Goal: Use online tool/utility: Utilize a website feature to perform a specific function

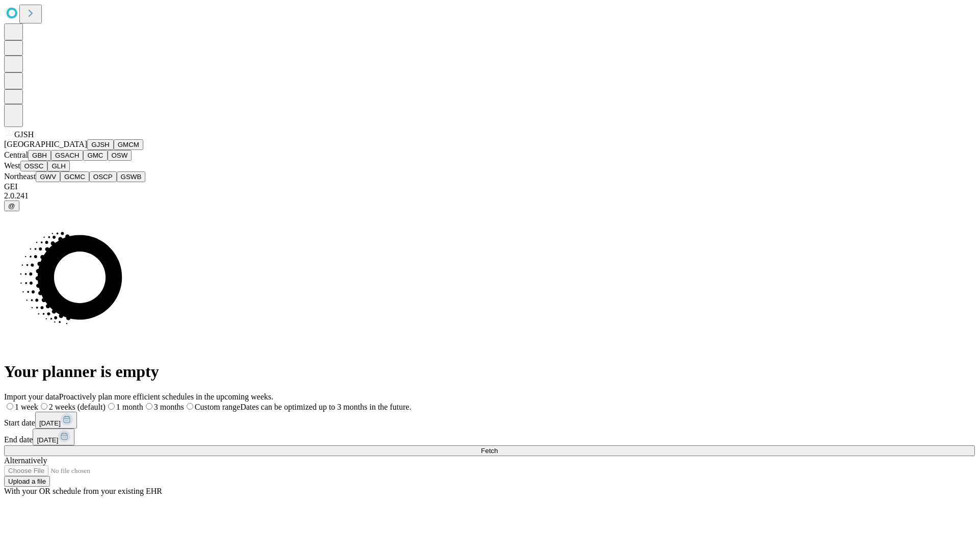
click at [87, 150] on button "GJSH" at bounding box center [100, 144] width 27 height 11
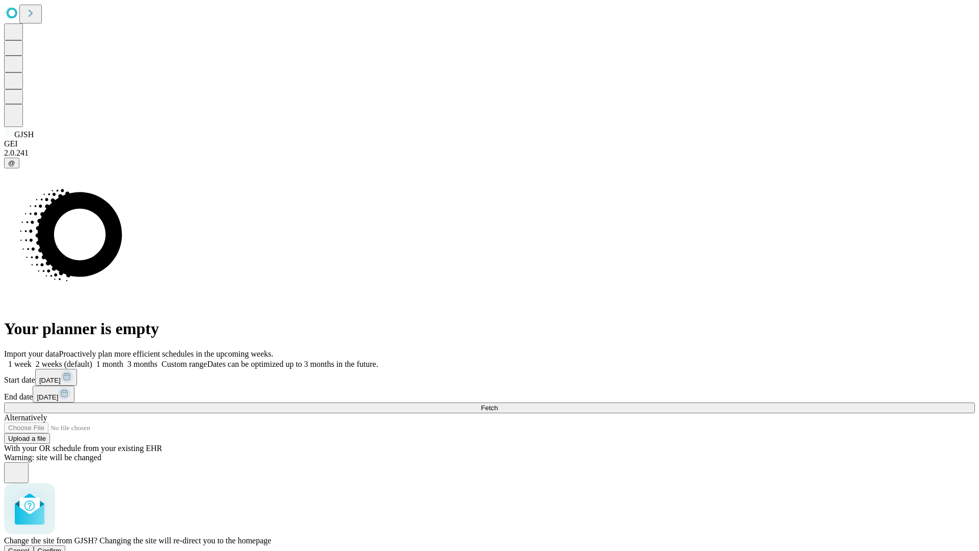
click at [62, 547] on span "Confirm" at bounding box center [50, 551] width 24 height 8
click at [92, 360] on label "2 weeks (default)" at bounding box center [62, 364] width 61 height 9
click at [498, 404] on span "Fetch" at bounding box center [489, 408] width 17 height 8
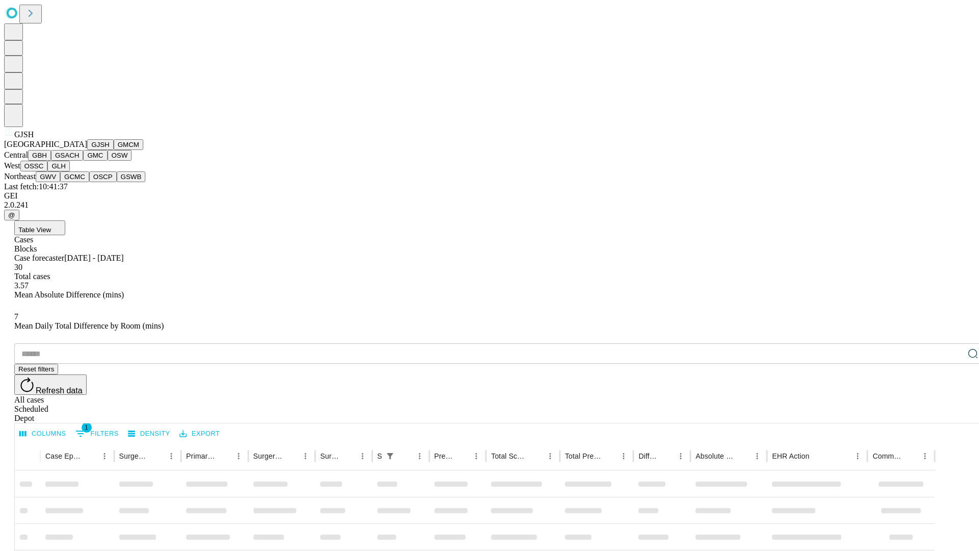
click at [114, 150] on button "GMCM" at bounding box center [129, 144] width 30 height 11
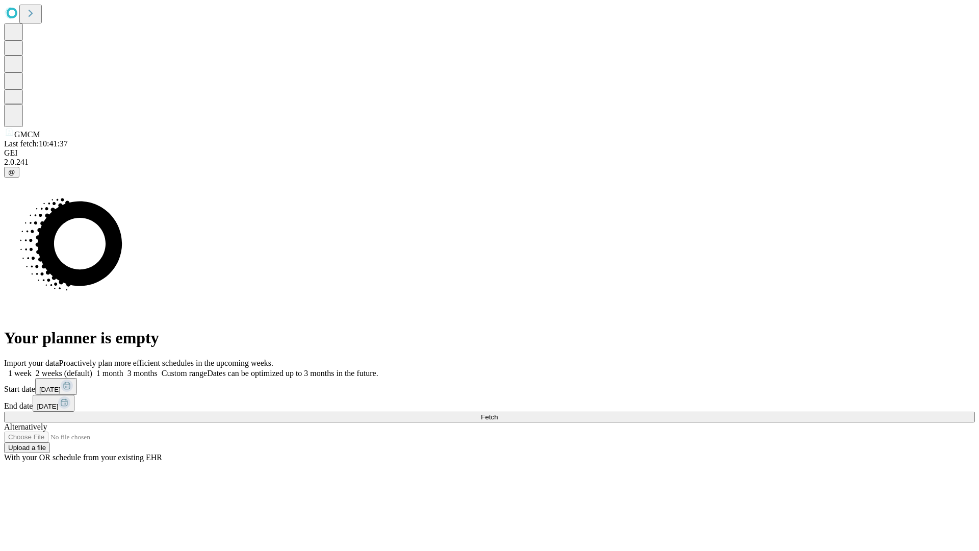
click at [92, 369] on label "2 weeks (default)" at bounding box center [62, 373] width 61 height 9
click at [498, 413] on span "Fetch" at bounding box center [489, 417] width 17 height 8
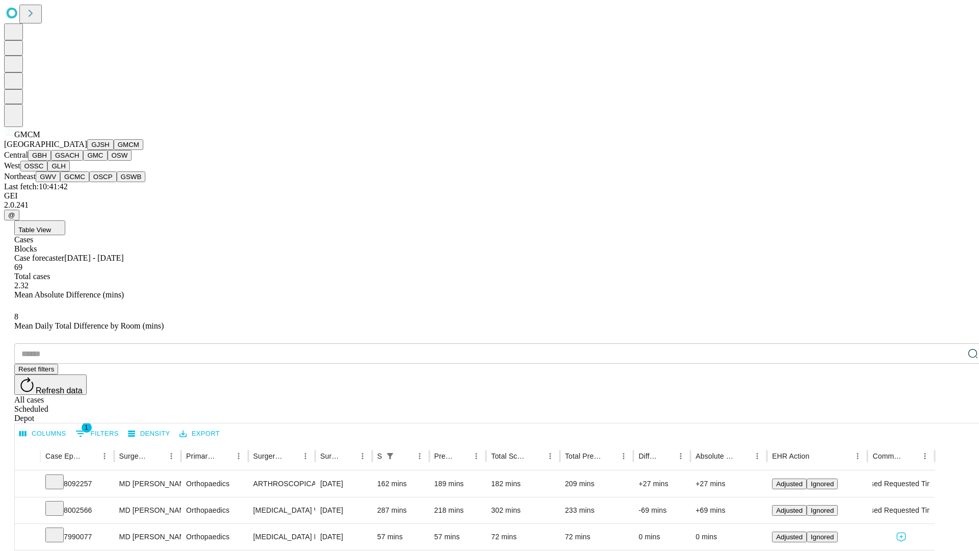
click at [51, 161] on button "GBH" at bounding box center [39, 155] width 23 height 11
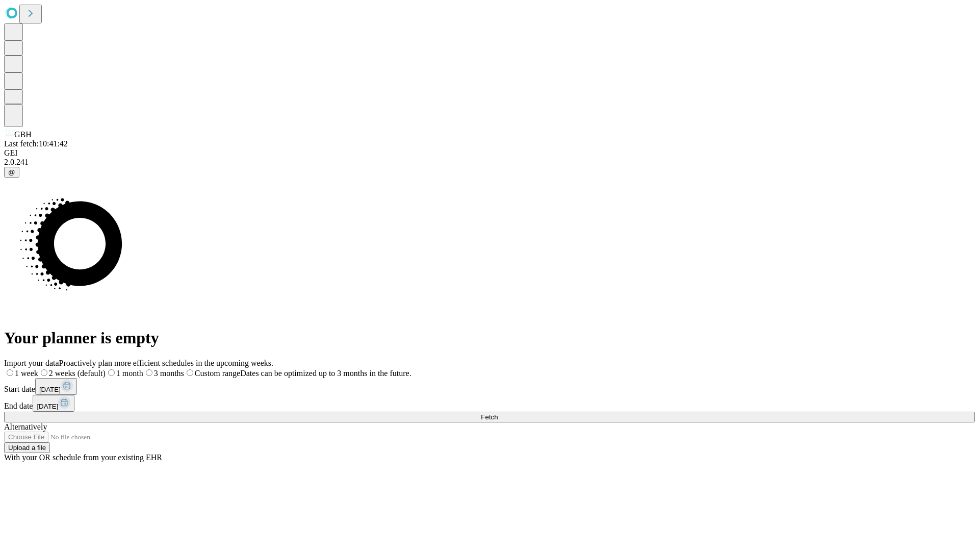
click at [106, 369] on label "2 weeks (default)" at bounding box center [71, 373] width 67 height 9
click at [498, 413] on span "Fetch" at bounding box center [489, 417] width 17 height 8
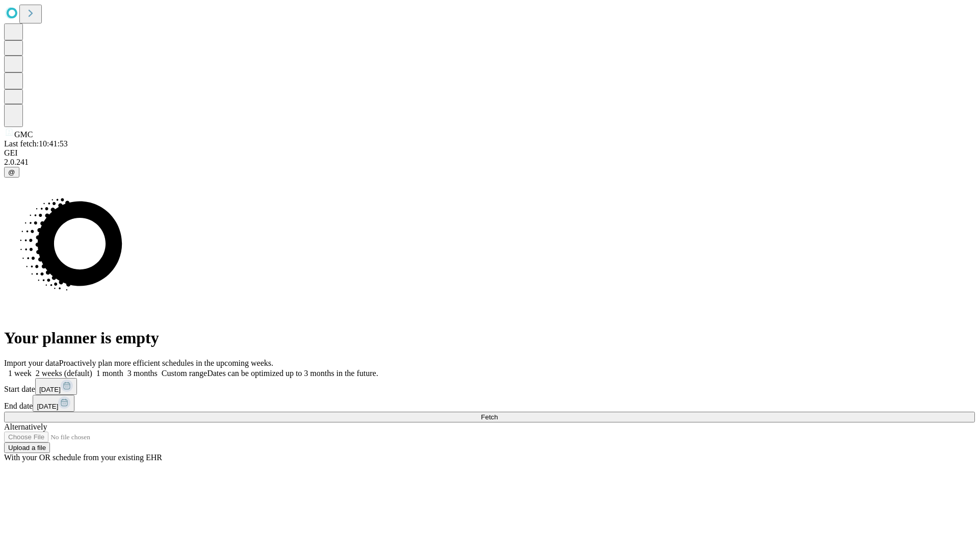
click at [92, 369] on label "2 weeks (default)" at bounding box center [62, 373] width 61 height 9
click at [498, 413] on span "Fetch" at bounding box center [489, 417] width 17 height 8
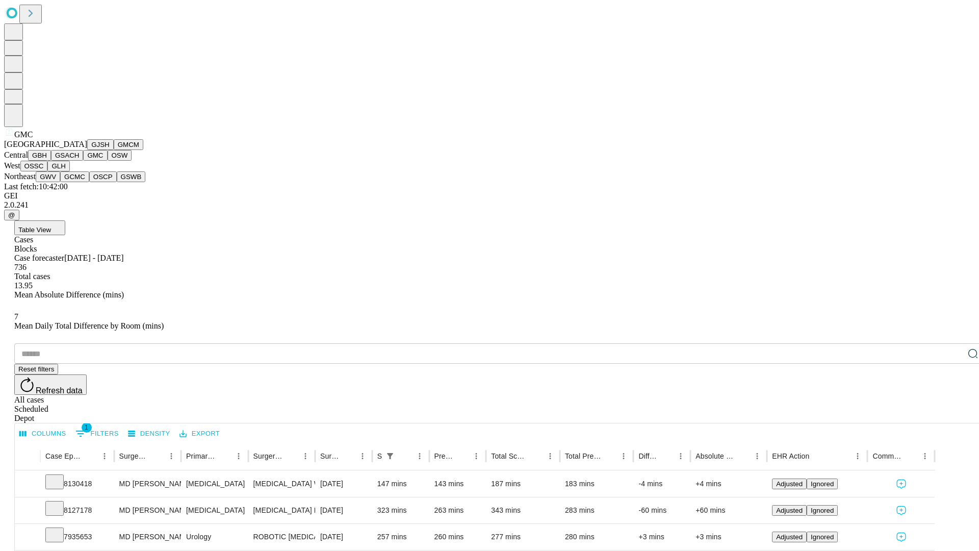
click at [108, 161] on button "OSW" at bounding box center [120, 155] width 24 height 11
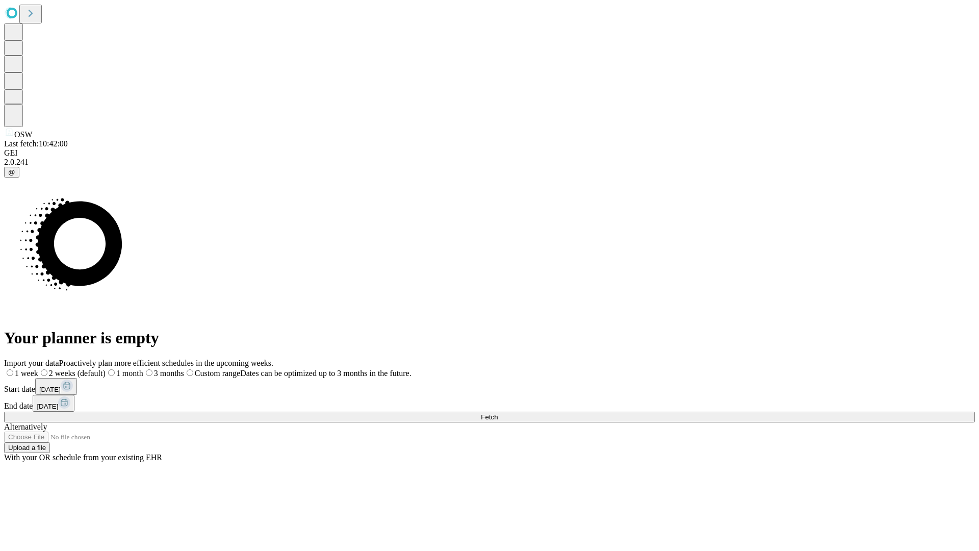
click at [106, 369] on label "2 weeks (default)" at bounding box center [71, 373] width 67 height 9
click at [498, 413] on span "Fetch" at bounding box center [489, 417] width 17 height 8
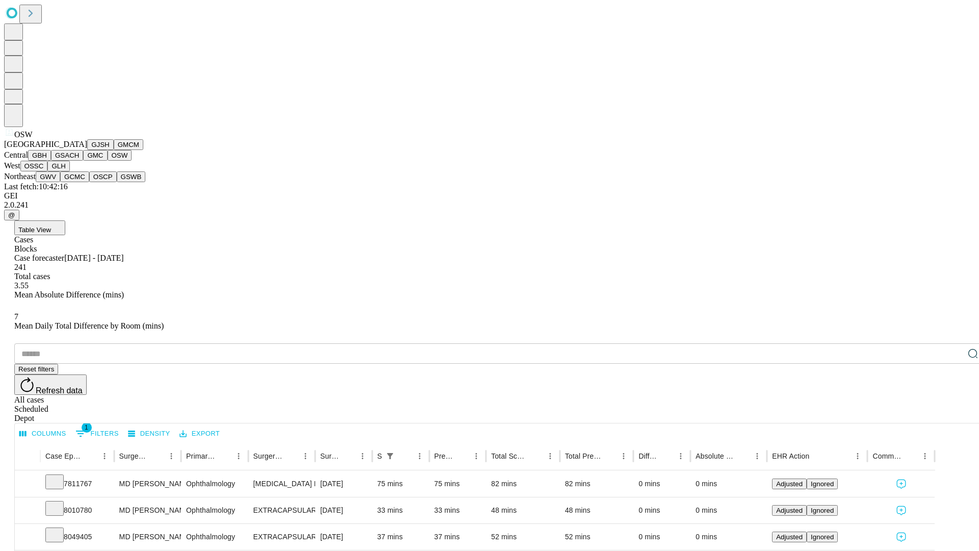
click at [48, 171] on button "OSSC" at bounding box center [34, 166] width 28 height 11
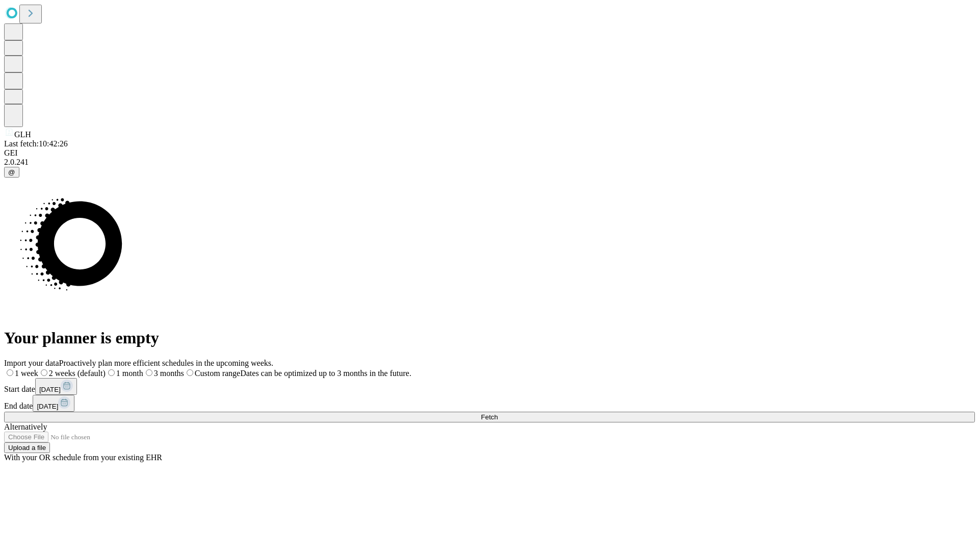
click at [106, 369] on label "2 weeks (default)" at bounding box center [71, 373] width 67 height 9
click at [498, 413] on span "Fetch" at bounding box center [489, 417] width 17 height 8
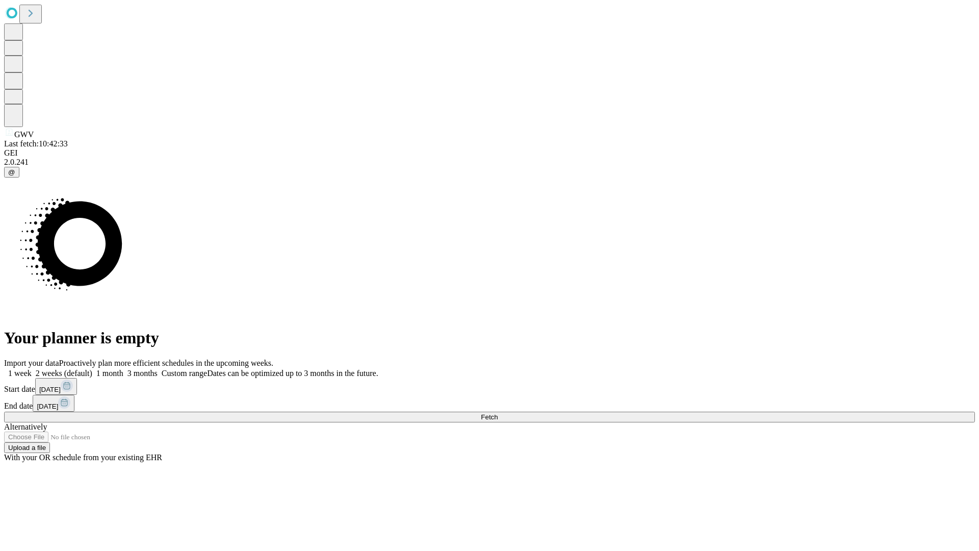
click at [92, 369] on label "2 weeks (default)" at bounding box center [62, 373] width 61 height 9
click at [498, 413] on span "Fetch" at bounding box center [489, 417] width 17 height 8
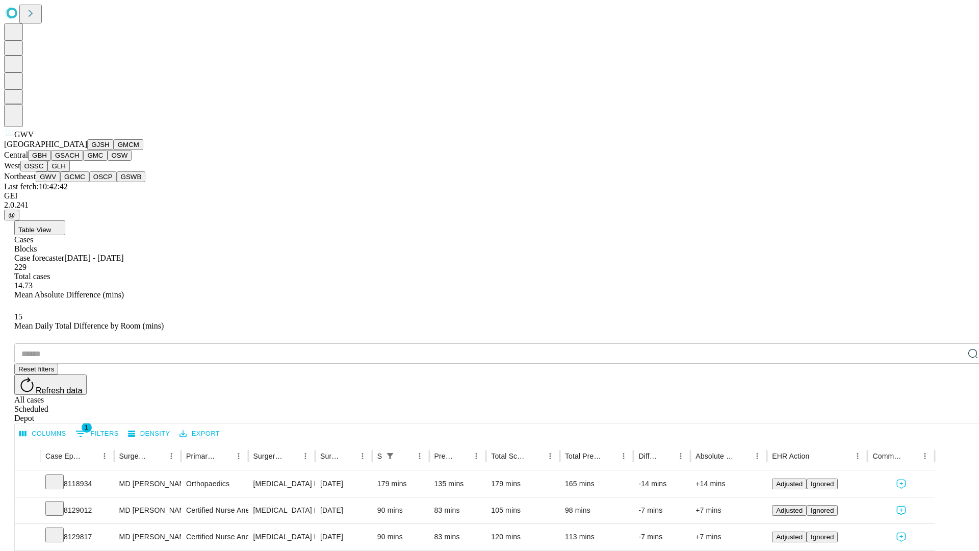
click at [79, 182] on button "GCMC" at bounding box center [74, 176] width 29 height 11
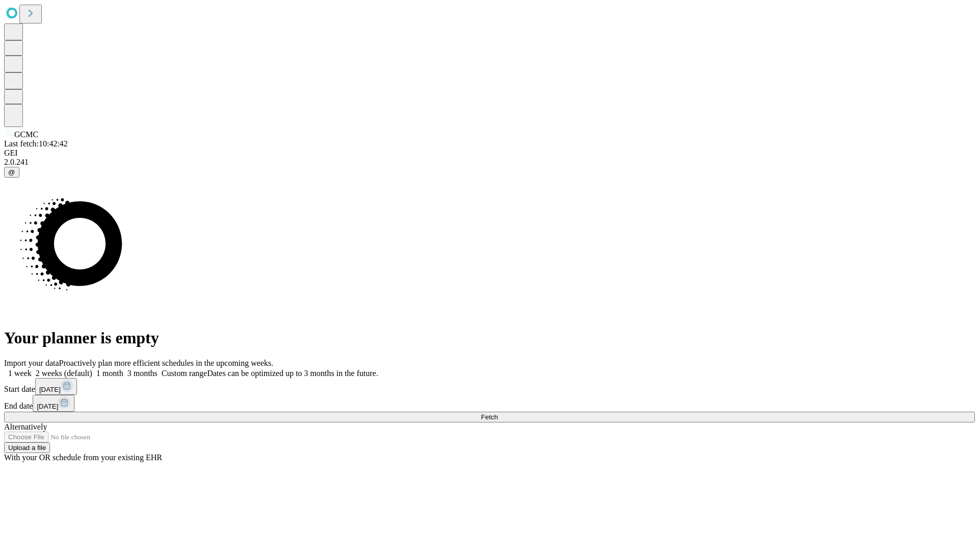
click at [498, 413] on span "Fetch" at bounding box center [489, 417] width 17 height 8
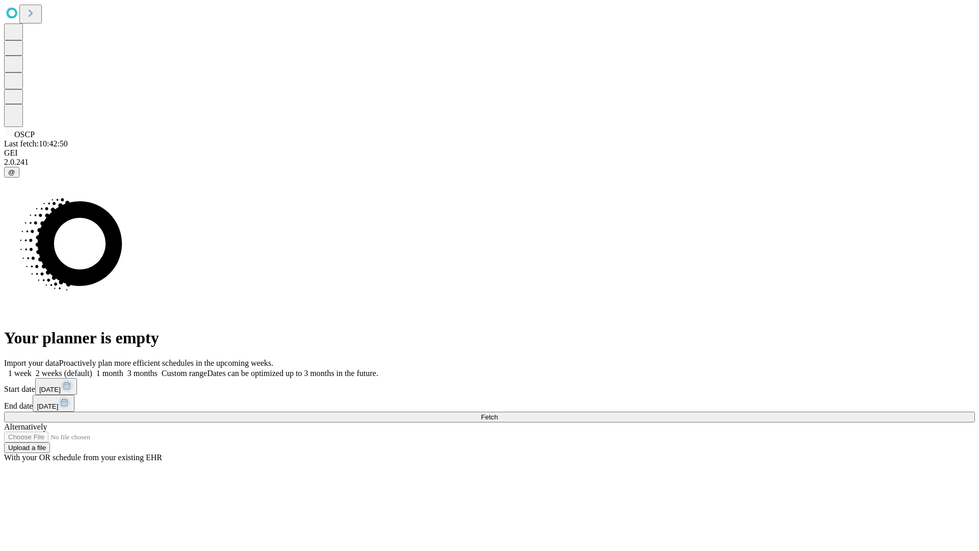
click at [92, 369] on label "2 weeks (default)" at bounding box center [62, 373] width 61 height 9
click at [498, 413] on span "Fetch" at bounding box center [489, 417] width 17 height 8
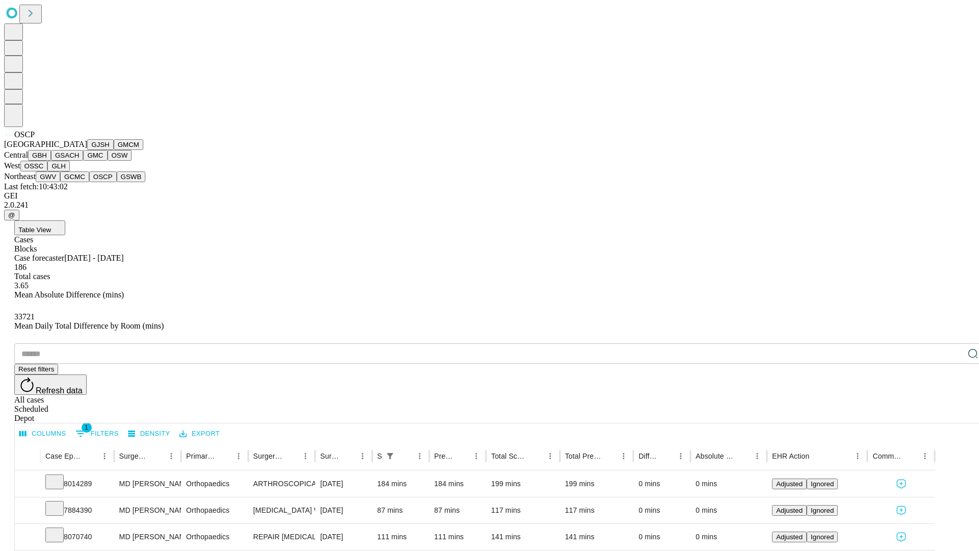
click at [117, 182] on button "GSWB" at bounding box center [131, 176] width 29 height 11
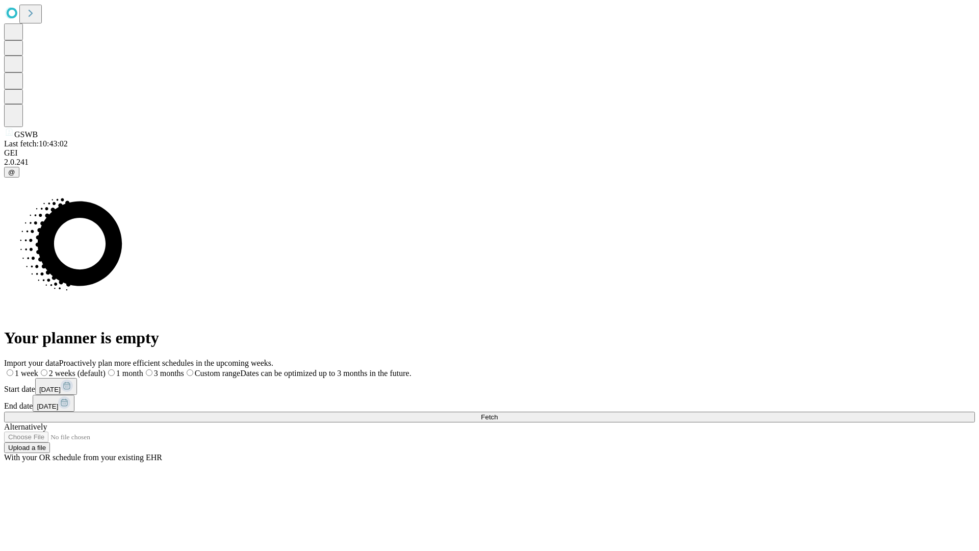
click at [106, 369] on label "2 weeks (default)" at bounding box center [71, 373] width 67 height 9
click at [498, 413] on span "Fetch" at bounding box center [489, 417] width 17 height 8
